Goal: Task Accomplishment & Management: Manage account settings

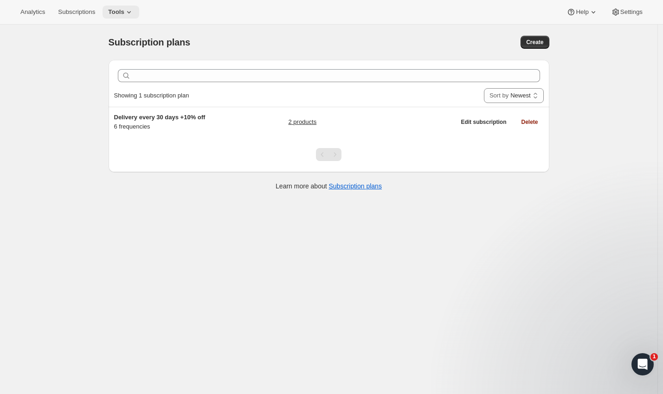
click at [129, 15] on icon at bounding box center [128, 11] width 9 height 9
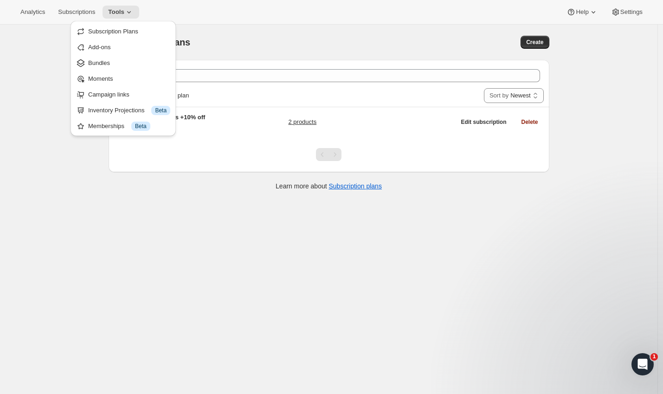
click at [45, 204] on div "Subscription plans. This page is ready Subscription plans Create Clear Showing …" at bounding box center [328, 222] width 657 height 394
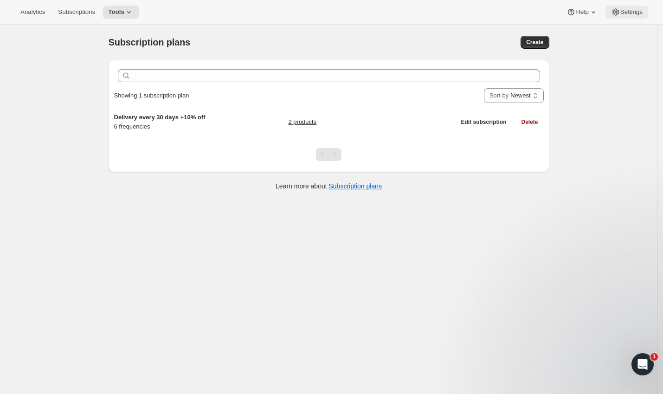
click at [620, 18] on button "Settings" at bounding box center [626, 12] width 43 height 13
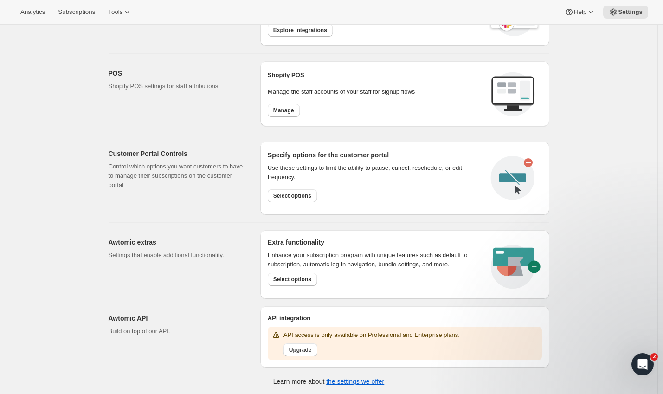
scroll to position [137, 0]
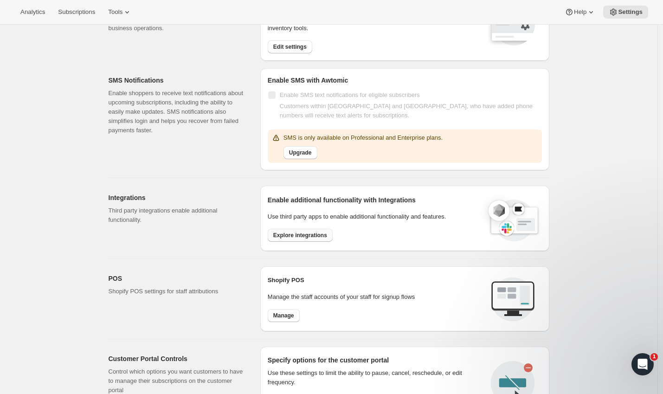
click at [280, 238] on button "Explore integrations" at bounding box center [300, 235] width 65 height 13
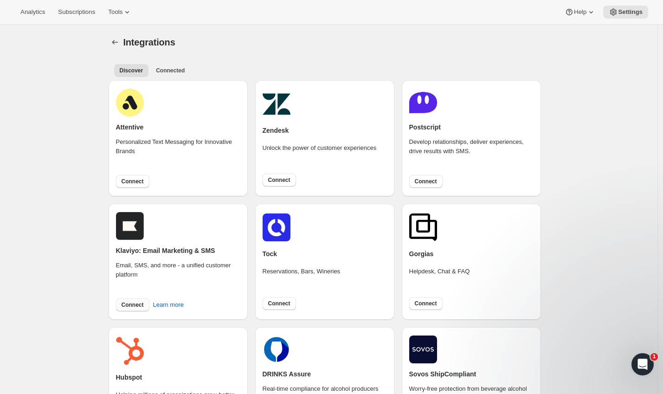
click at [134, 303] on span "Connect" at bounding box center [132, 304] width 22 height 7
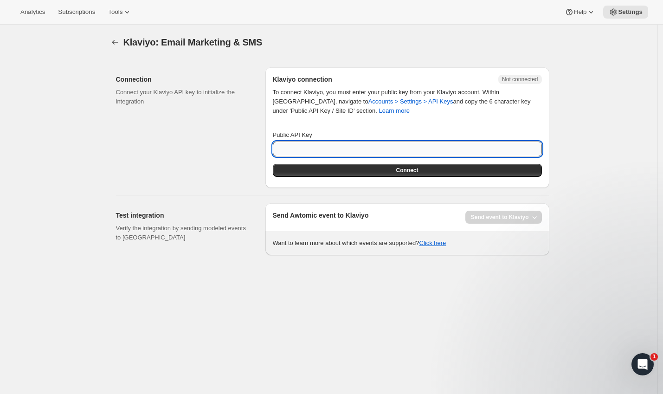
click at [311, 153] on input "Public API Key" at bounding box center [407, 148] width 269 height 15
paste input "RkQB5i"
type input "RkQB5i"
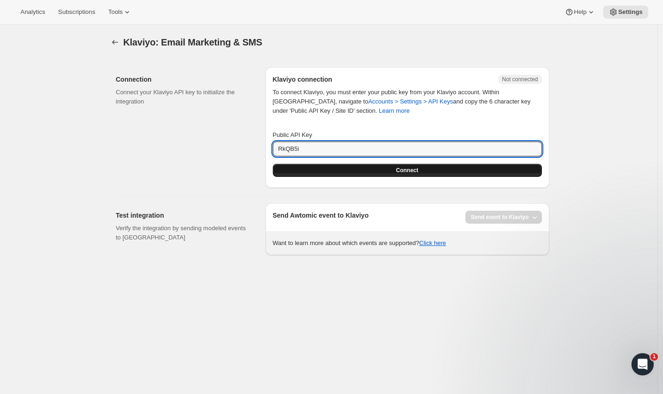
click at [340, 169] on button "Connect" at bounding box center [407, 170] width 269 height 13
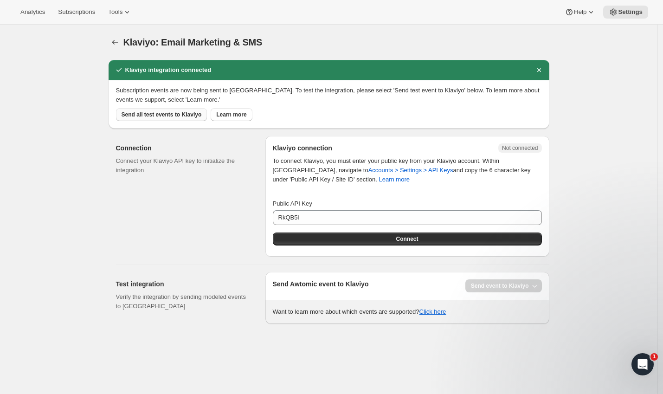
click at [164, 116] on span "Send all test events to Klaviyo" at bounding box center [161, 114] width 80 height 7
click at [170, 114] on span "Send all test events to Klaviyo" at bounding box center [161, 114] width 80 height 7
click at [483, 289] on div "Send event to Klaviyo" at bounding box center [503, 285] width 76 height 13
click at [65, 13] on span "Subscriptions" at bounding box center [76, 11] width 37 height 7
